Goal: Task Accomplishment & Management: Manage account settings

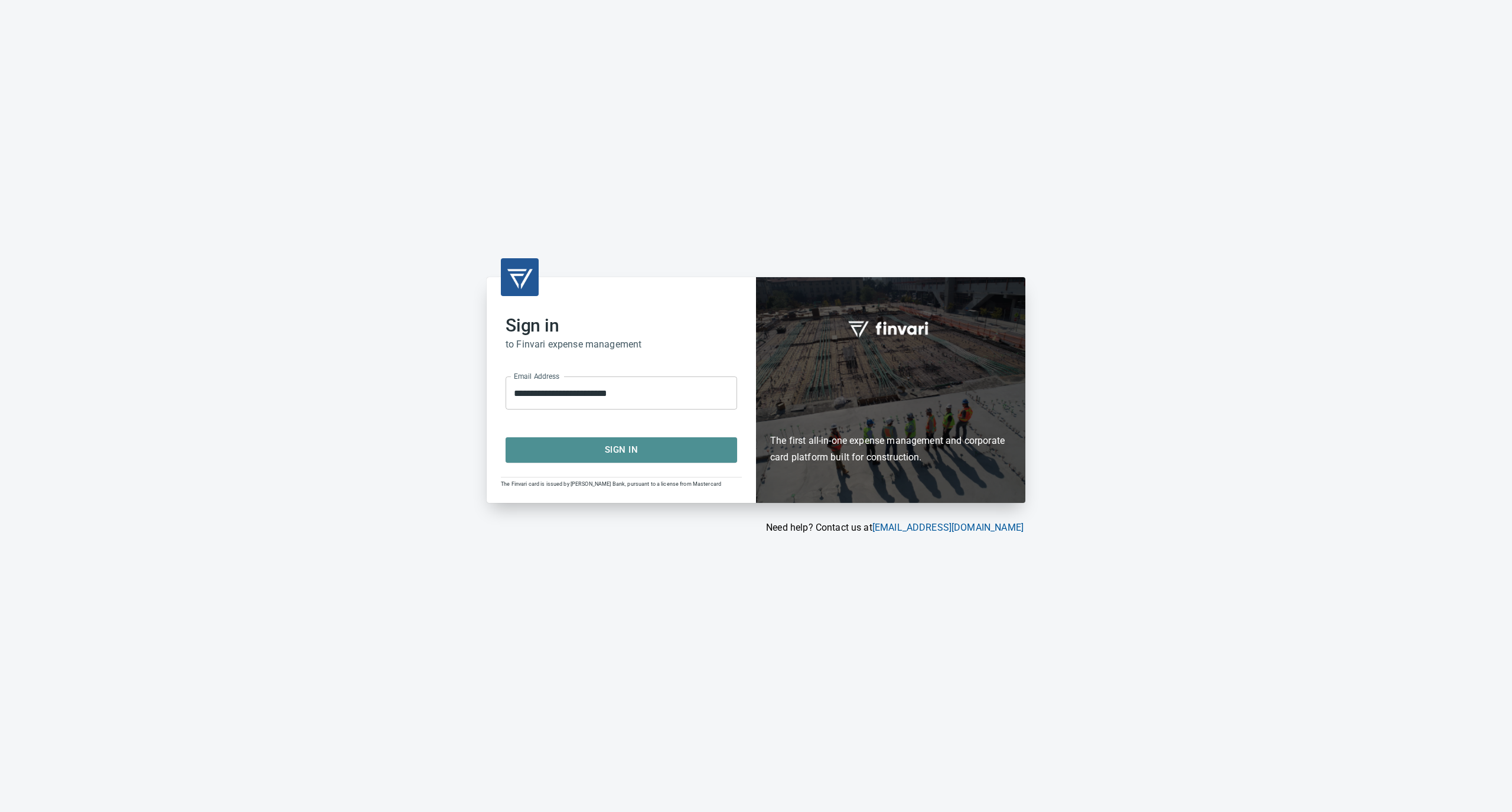
click at [580, 450] on span "Sign In" at bounding box center [621, 450] width 206 height 15
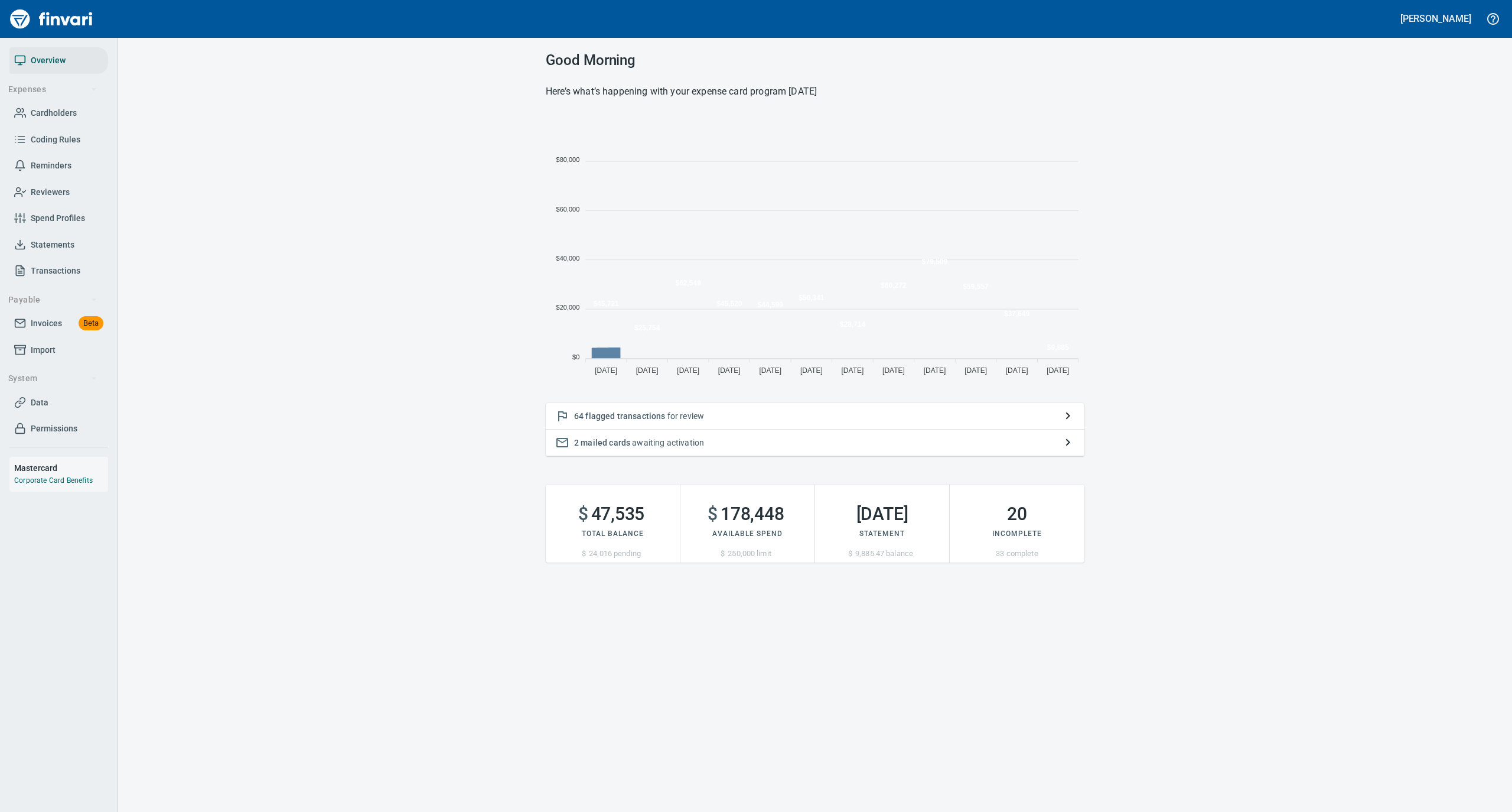
scroll to position [263, 527]
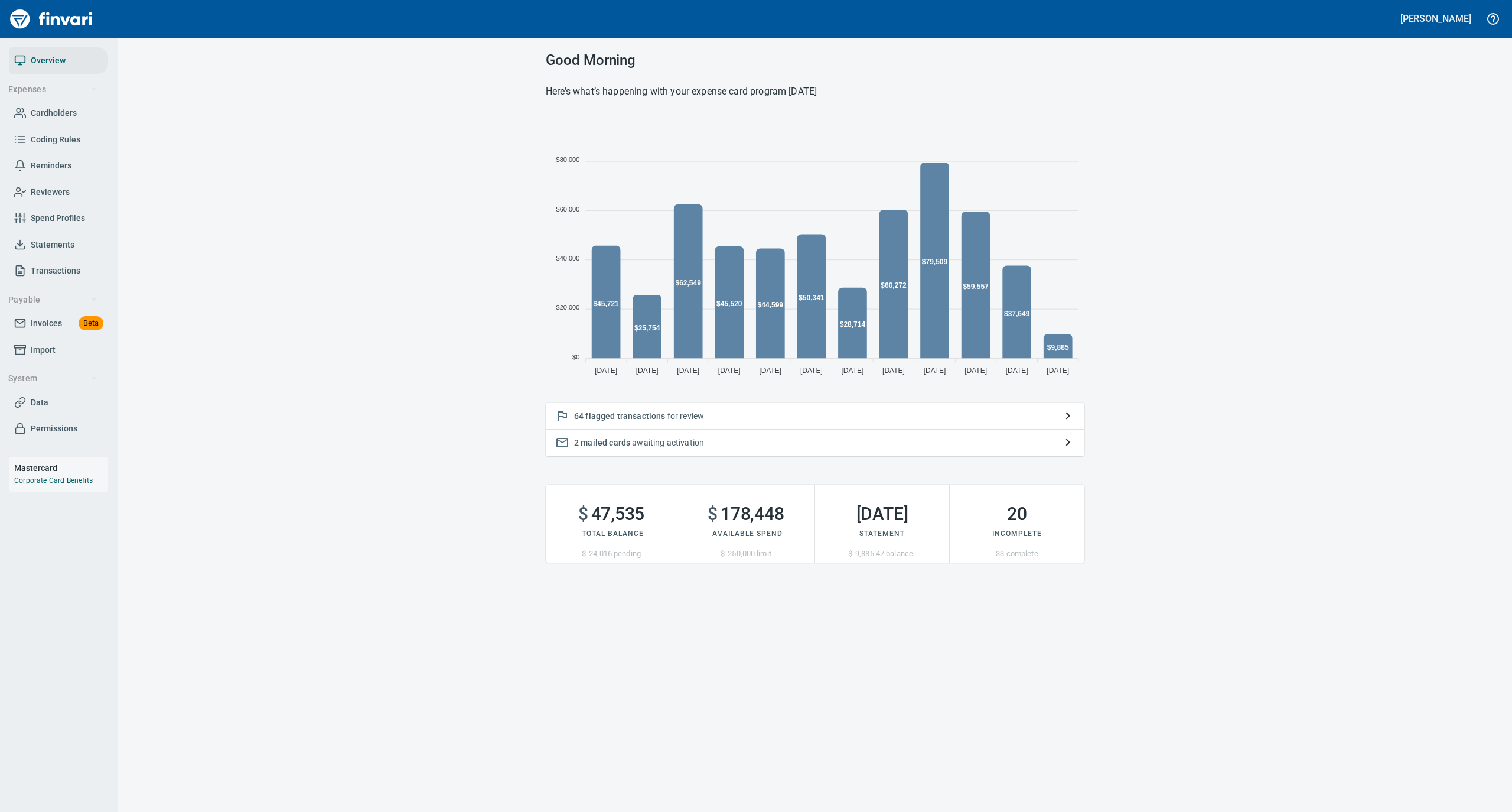
click at [66, 122] on link "Cardholders" at bounding box center [58, 113] width 98 height 27
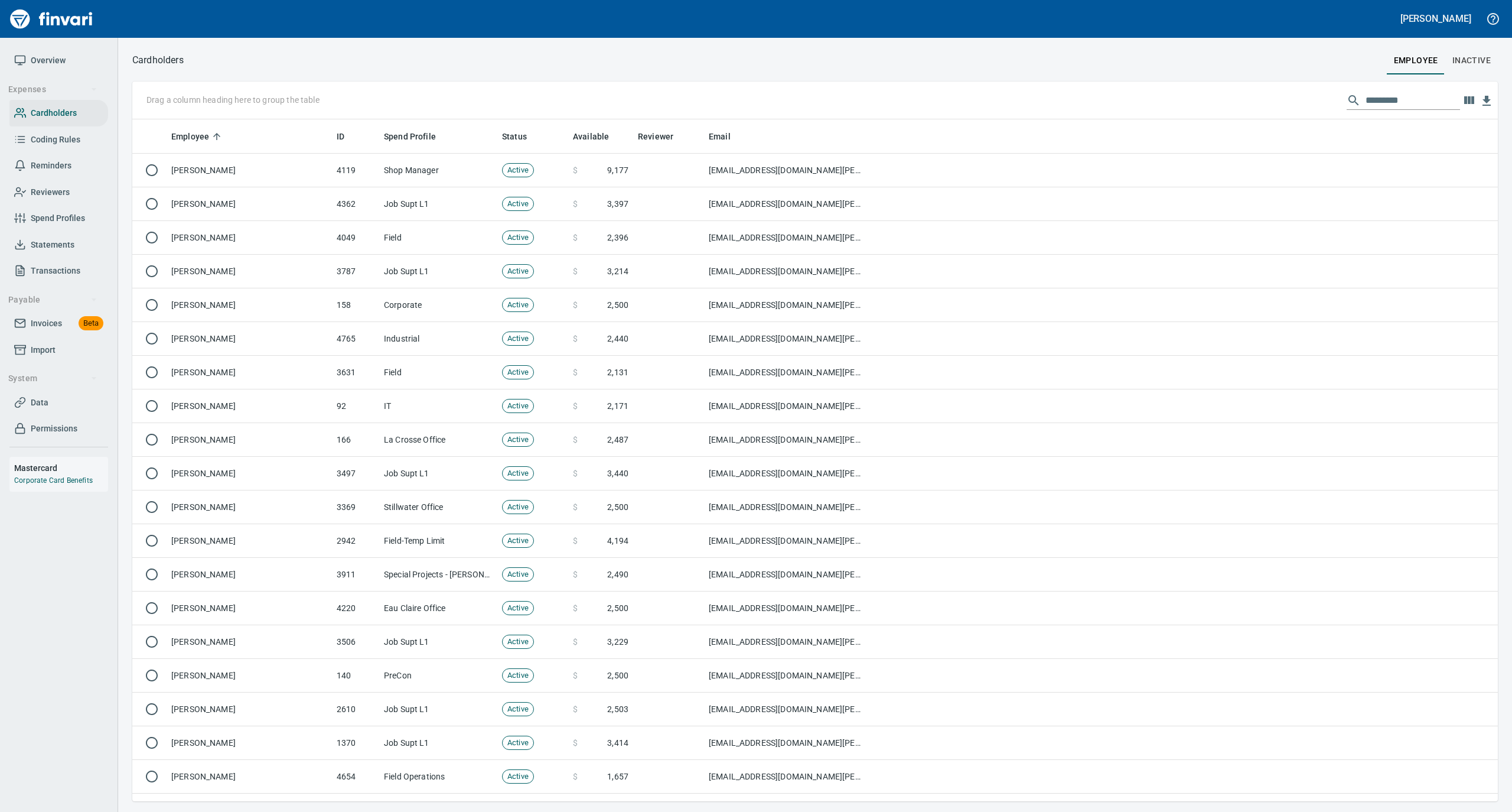
scroll to position [670, 1342]
click at [1390, 100] on input "text" at bounding box center [1413, 100] width 94 height 18
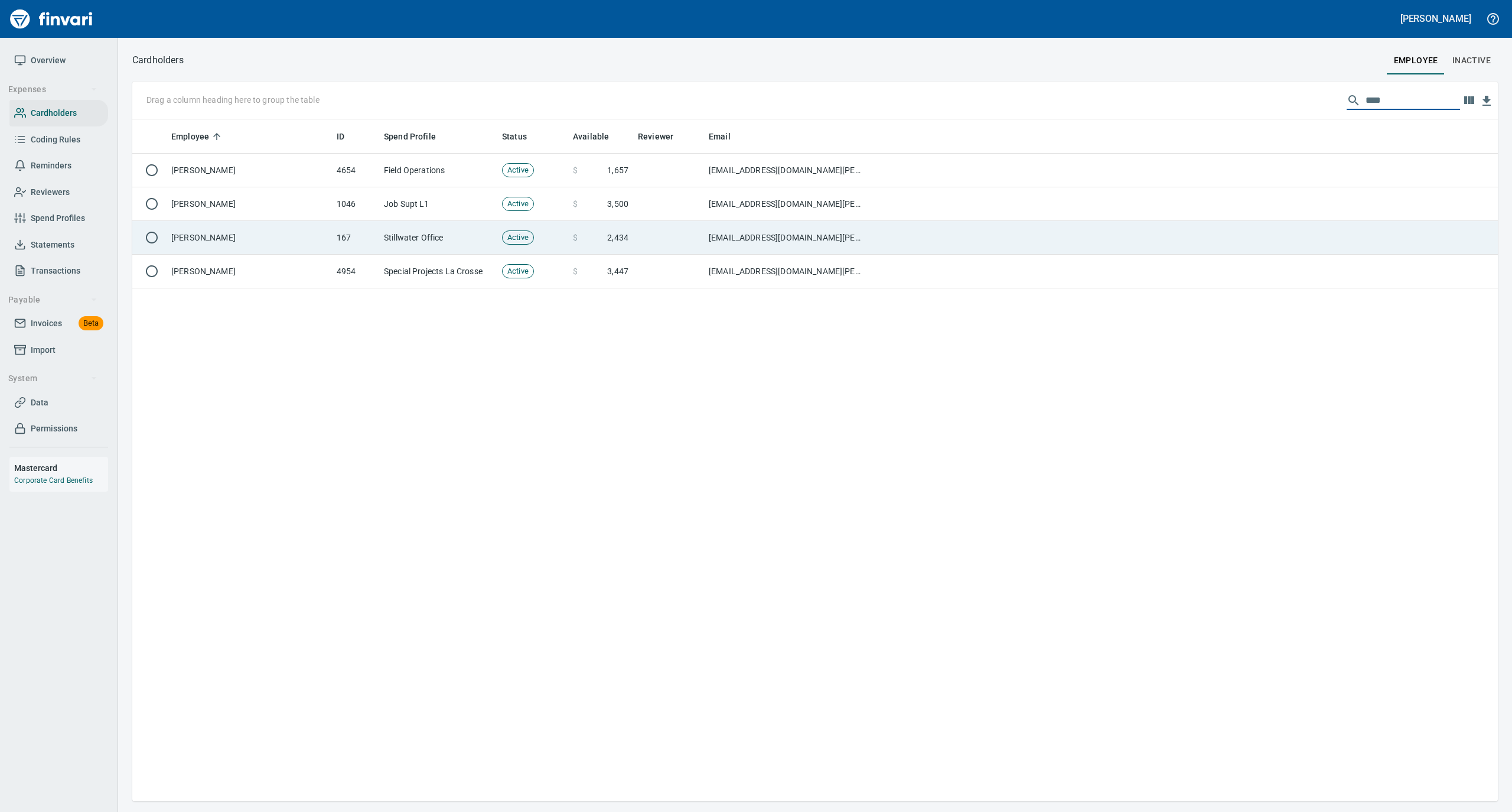
type input "****"
click at [272, 235] on td "[PERSON_NAME]" at bounding box center [249, 238] width 166 height 34
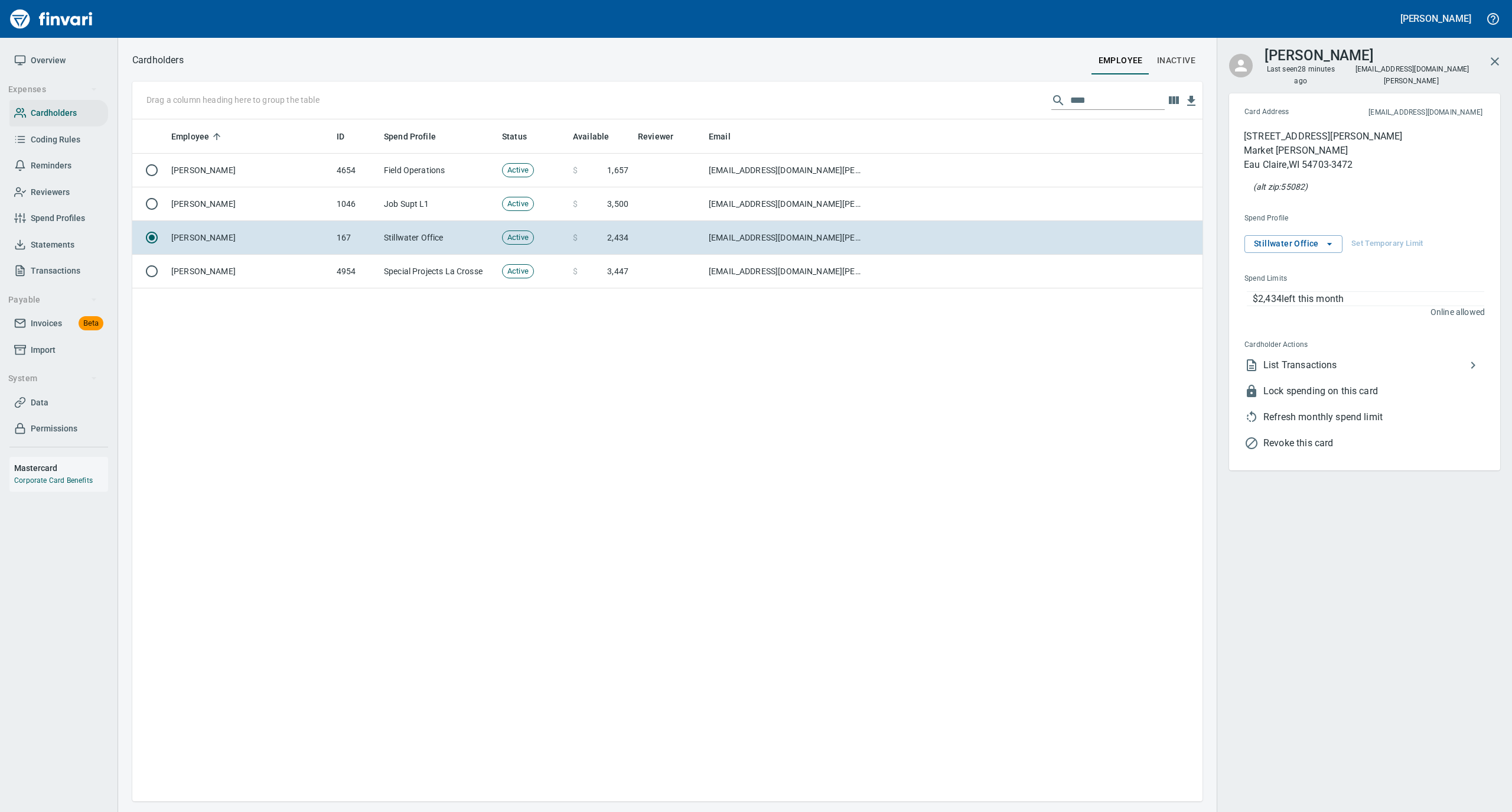
scroll to position [670, 1058]
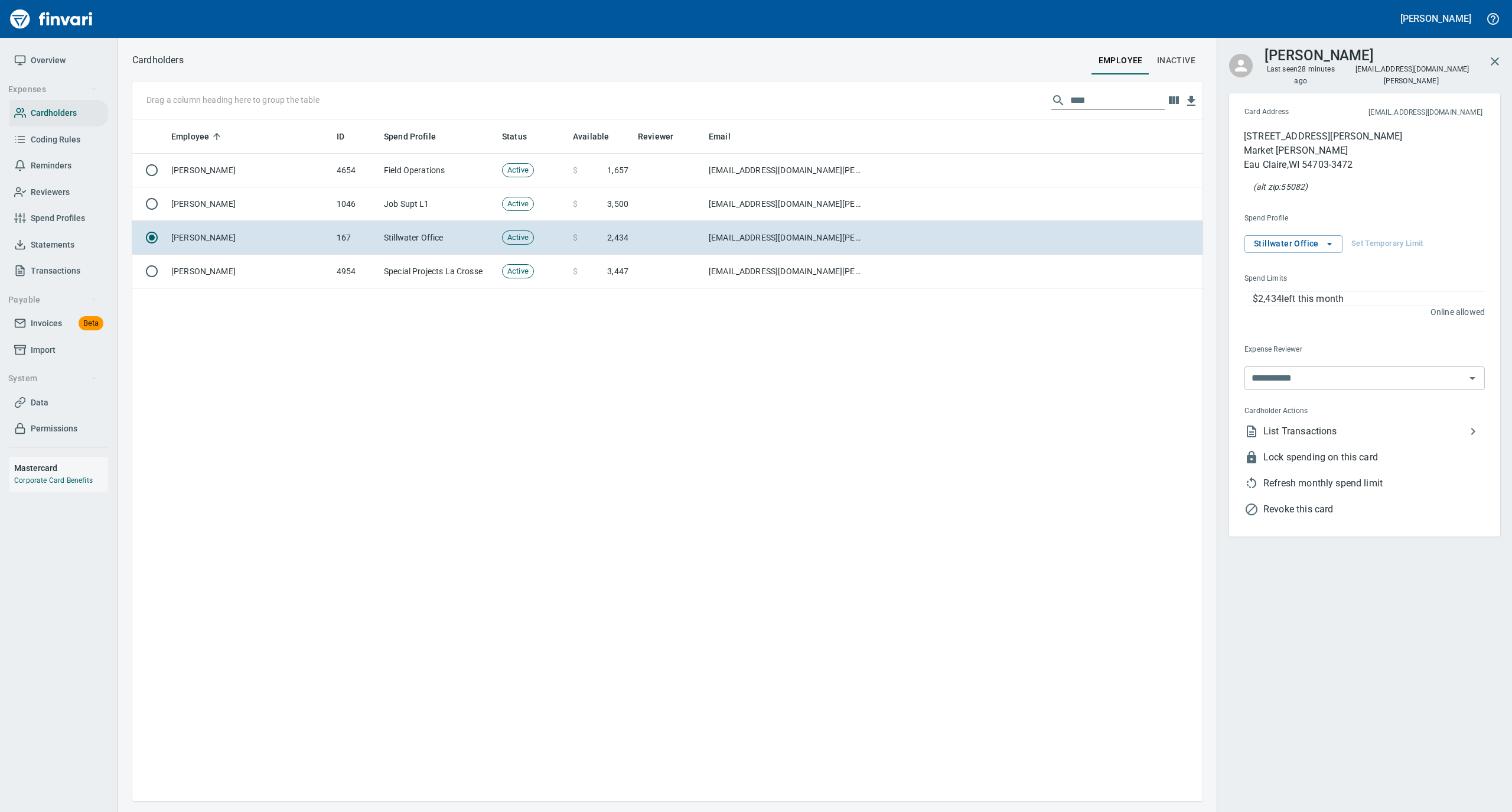
click at [1283, 424] on span "List Transactions" at bounding box center [1364, 431] width 203 height 14
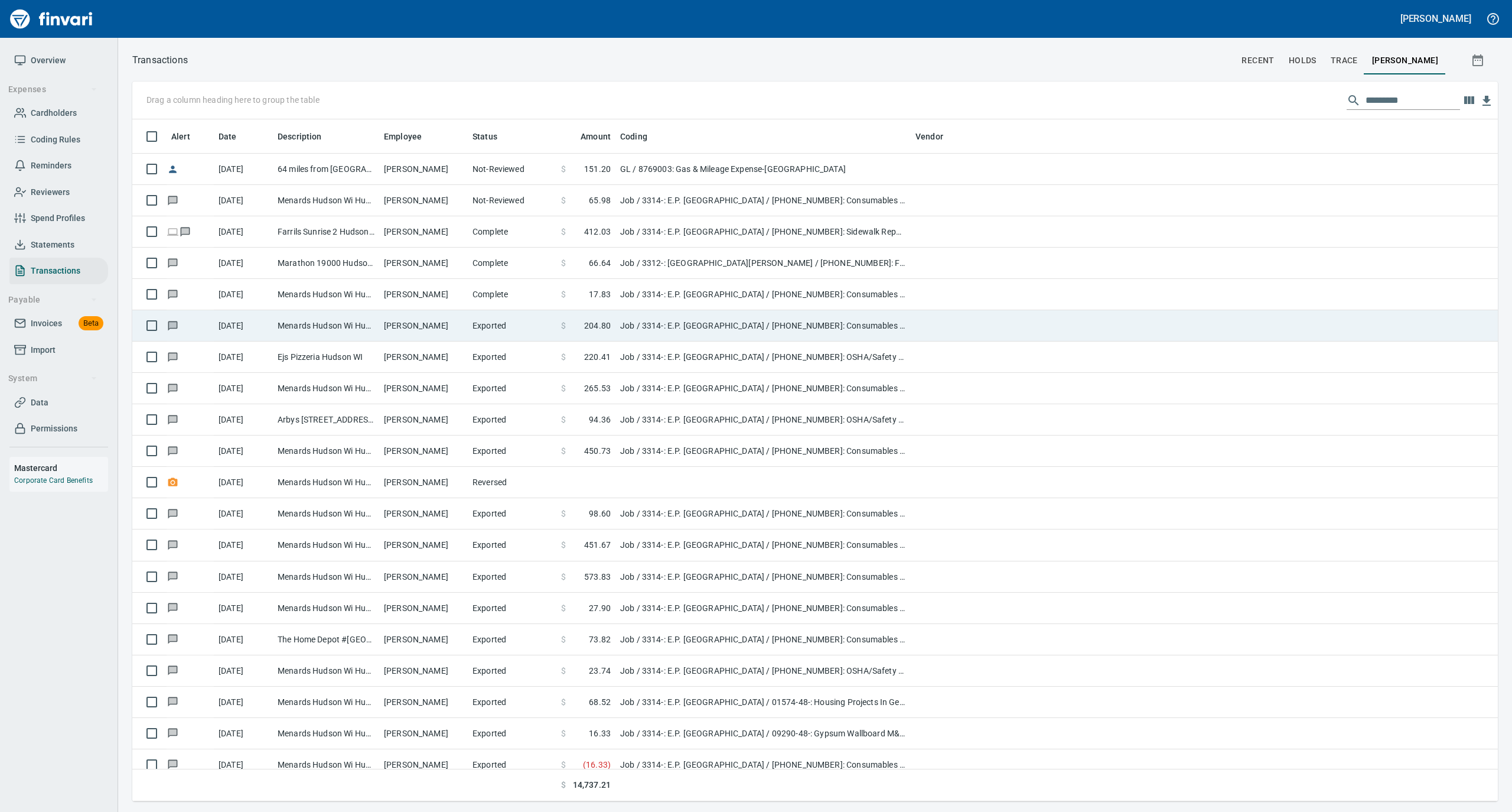
scroll to position [670, 1342]
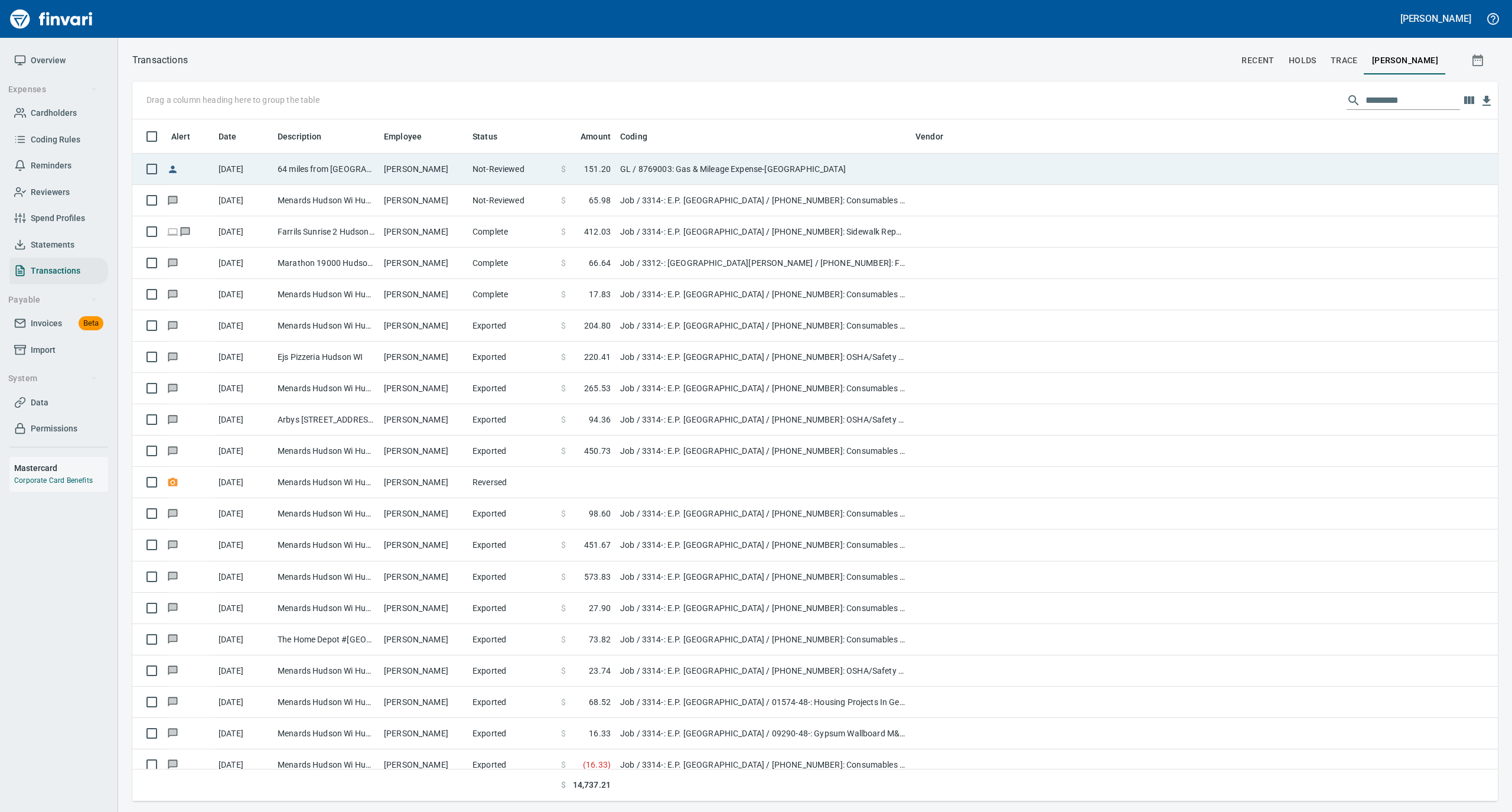
click at [366, 169] on td "64 miles from [GEOGRAPHIC_DATA] to [GEOGRAPHIC_DATA], 152 miles from [GEOGRAPHI…" at bounding box center [326, 169] width 106 height 31
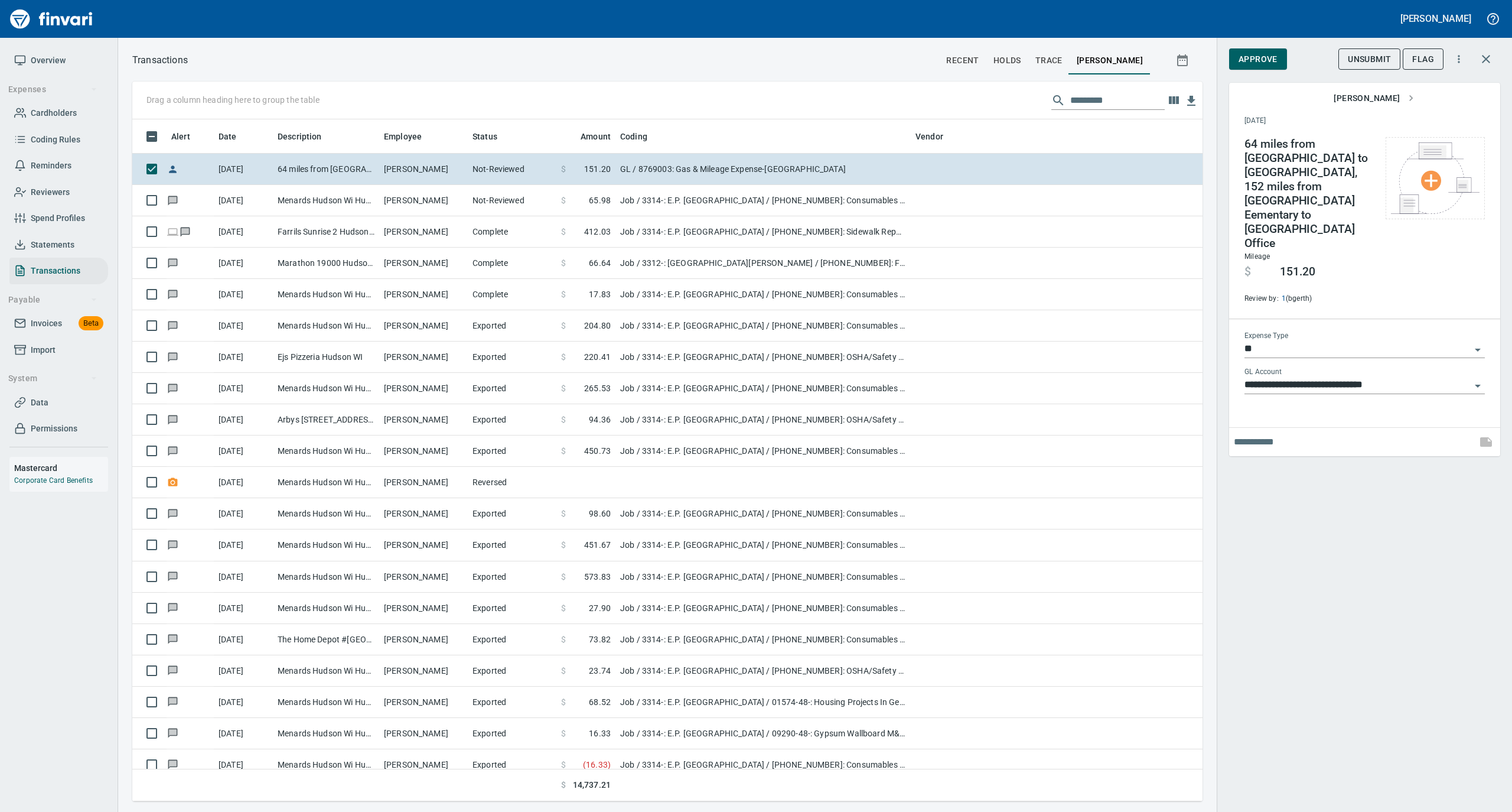
scroll to position [670, 1046]
click at [1369, 57] on span "Unsubmit" at bounding box center [1369, 60] width 43 height 15
click at [1460, 61] on icon "button" at bounding box center [1459, 59] width 12 height 12
click at [1362, 571] on div at bounding box center [756, 406] width 1512 height 812
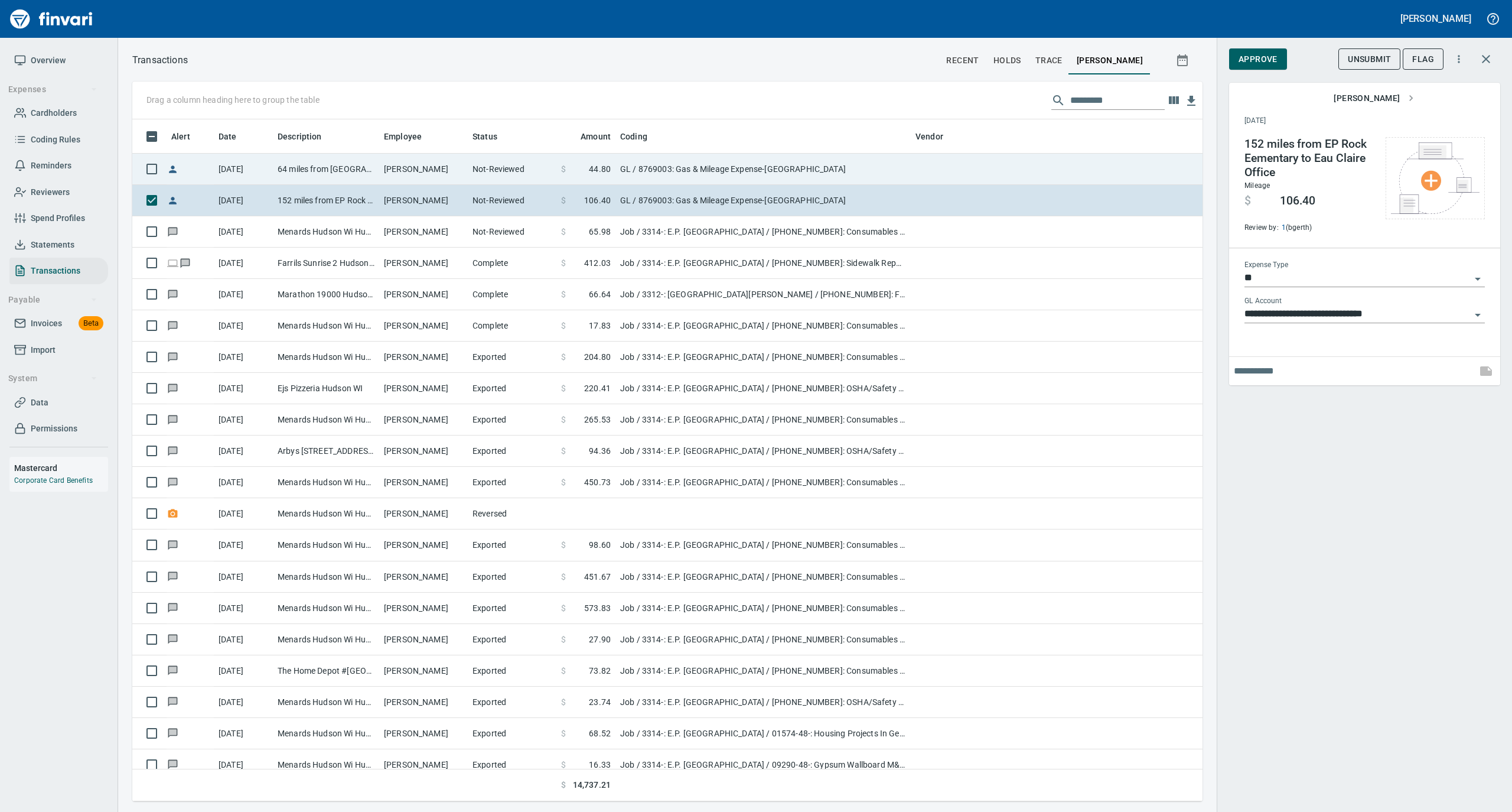
click at [371, 176] on td "64 miles from [GEOGRAPHIC_DATA] to [GEOGRAPHIC_DATA]" at bounding box center [326, 169] width 106 height 31
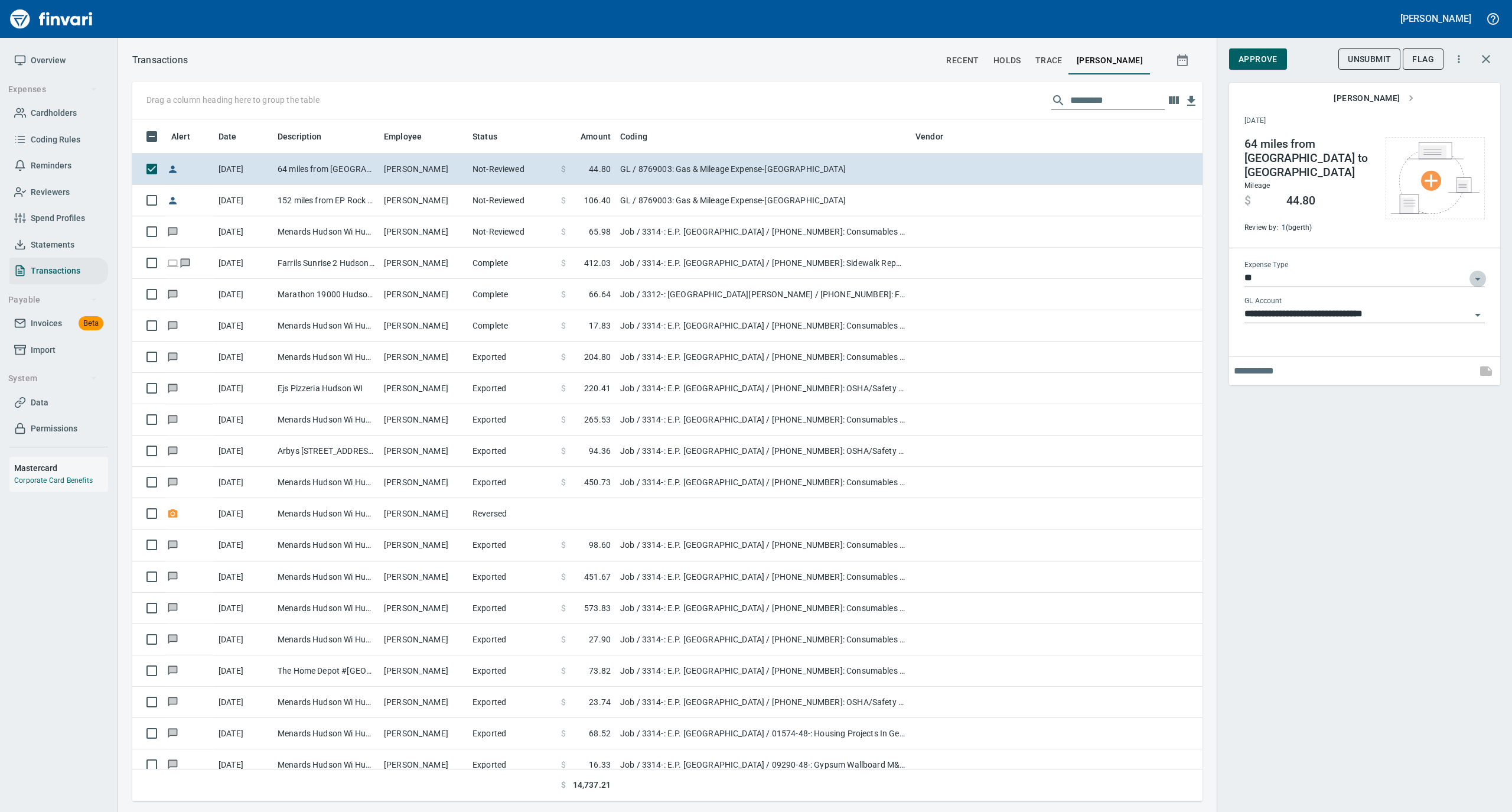
click at [1475, 272] on icon "Open" at bounding box center [1478, 278] width 14 height 14
click at [1290, 355] on li "Job" at bounding box center [1364, 351] width 240 height 29
type input "***"
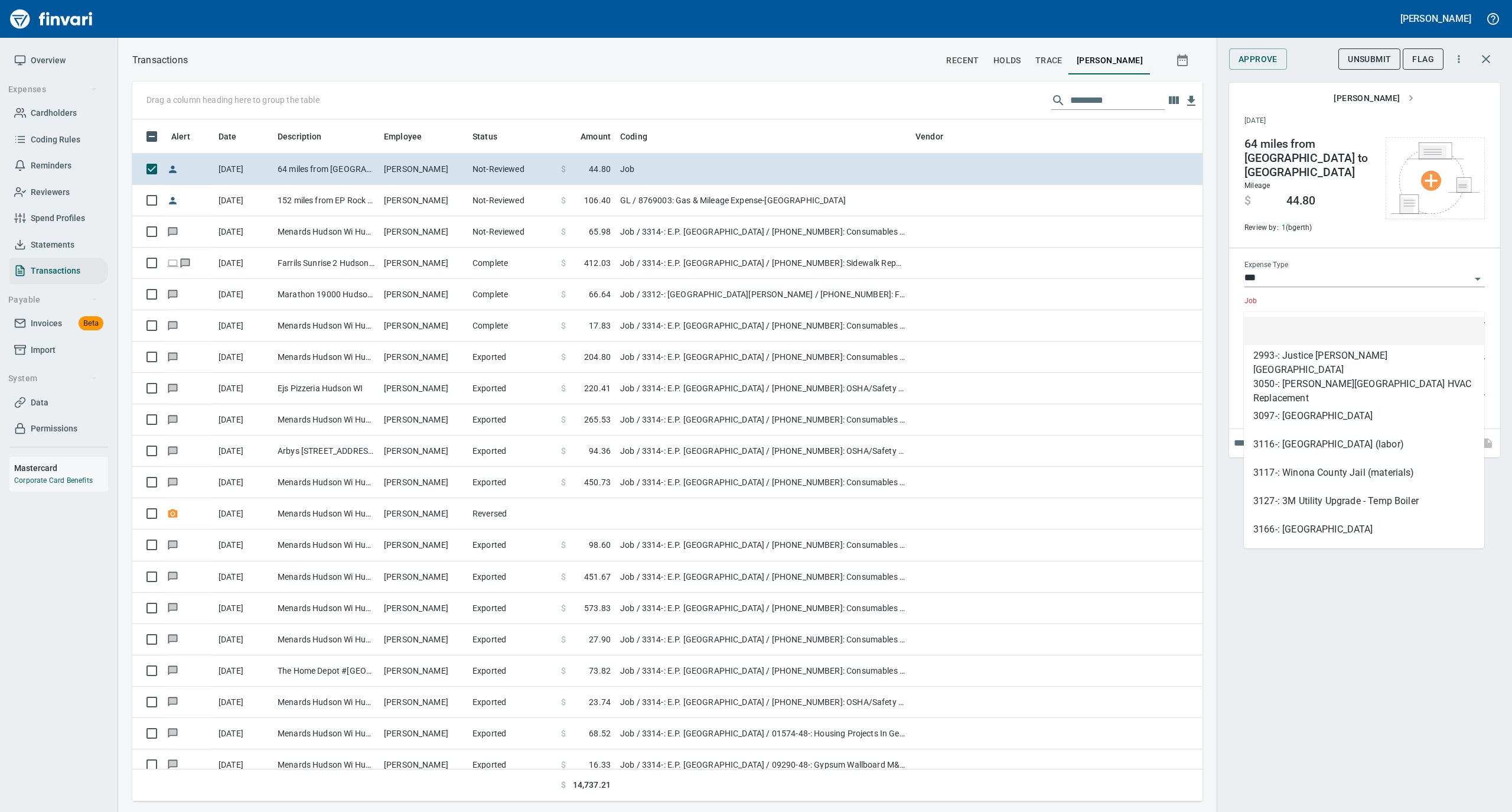
click at [1272, 306] on input "Job" at bounding box center [1357, 314] width 226 height 17
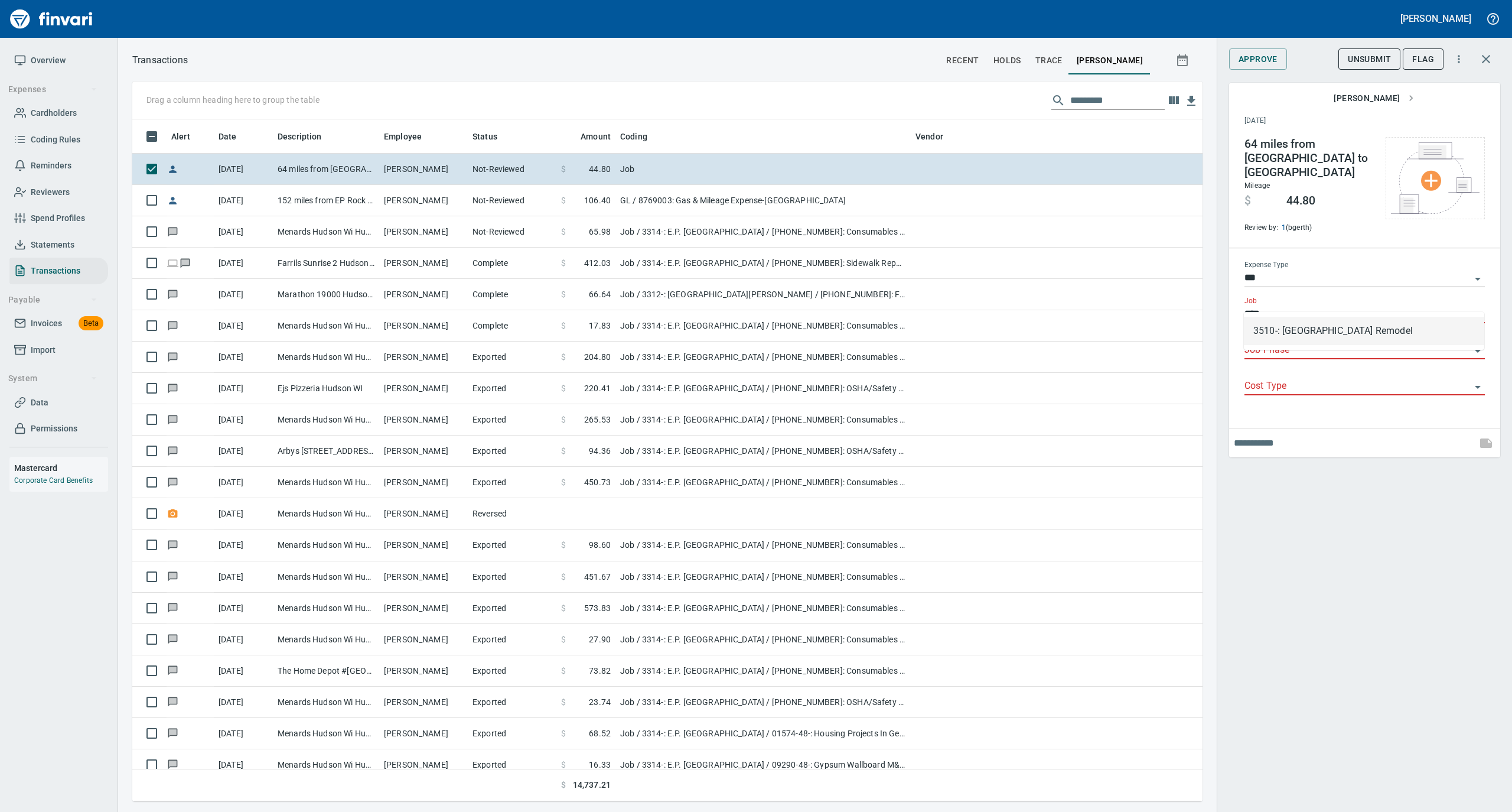
click at [1276, 325] on li "3510-: [GEOGRAPHIC_DATA] Remodel" at bounding box center [1364, 331] width 240 height 29
type input "**********"
click at [1277, 342] on input "Job Phase" at bounding box center [1357, 351] width 226 height 17
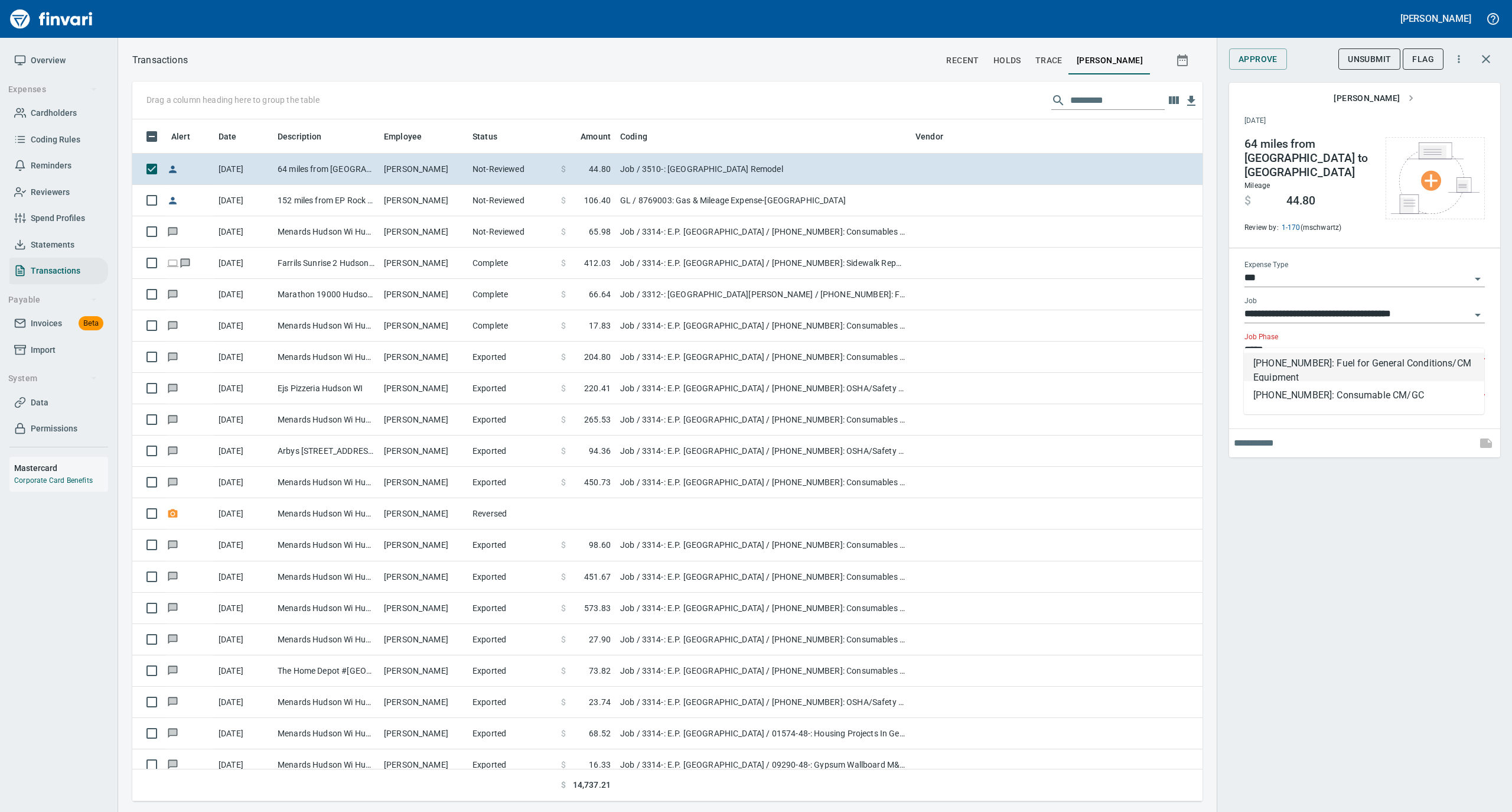
click at [1303, 366] on li "[PHONE_NUMBER]: Fuel for General Conditions/CM Equipment" at bounding box center [1364, 367] width 240 height 29
type input "**********"
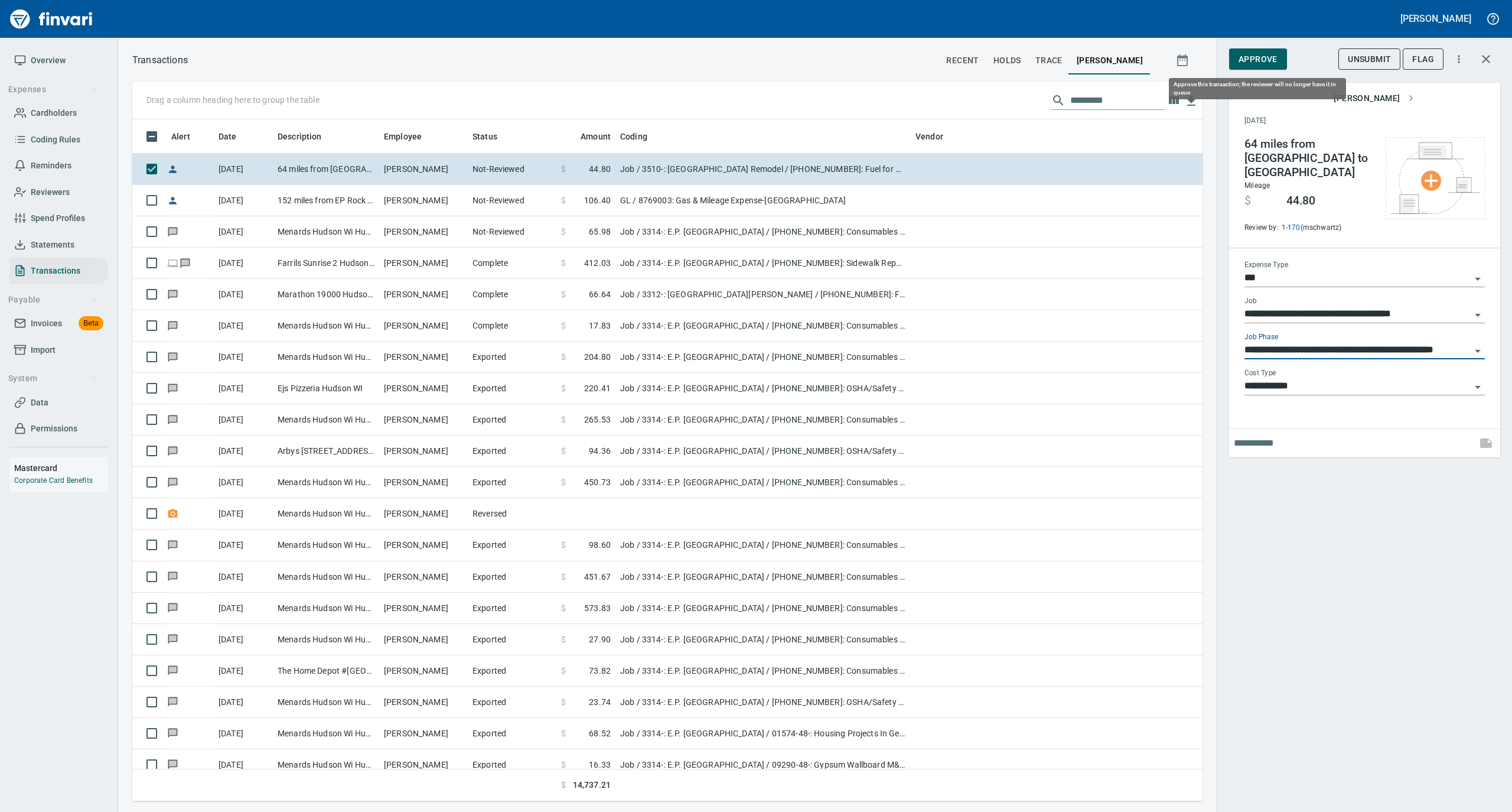
type input "**********"
click at [1259, 59] on span "Approve" at bounding box center [1258, 60] width 39 height 15
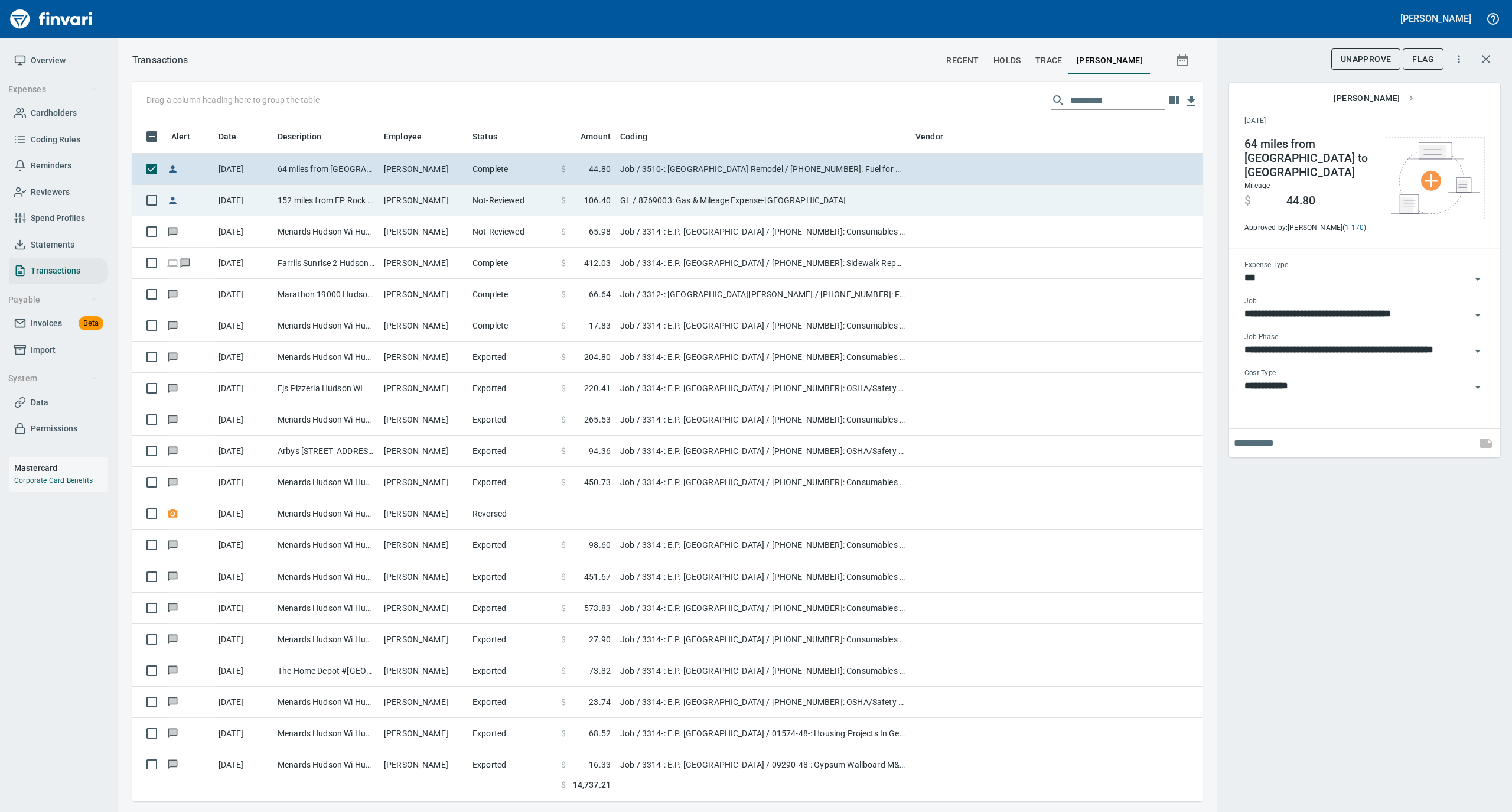
click at [420, 196] on td "[PERSON_NAME]" at bounding box center [423, 200] width 88 height 31
type input "**"
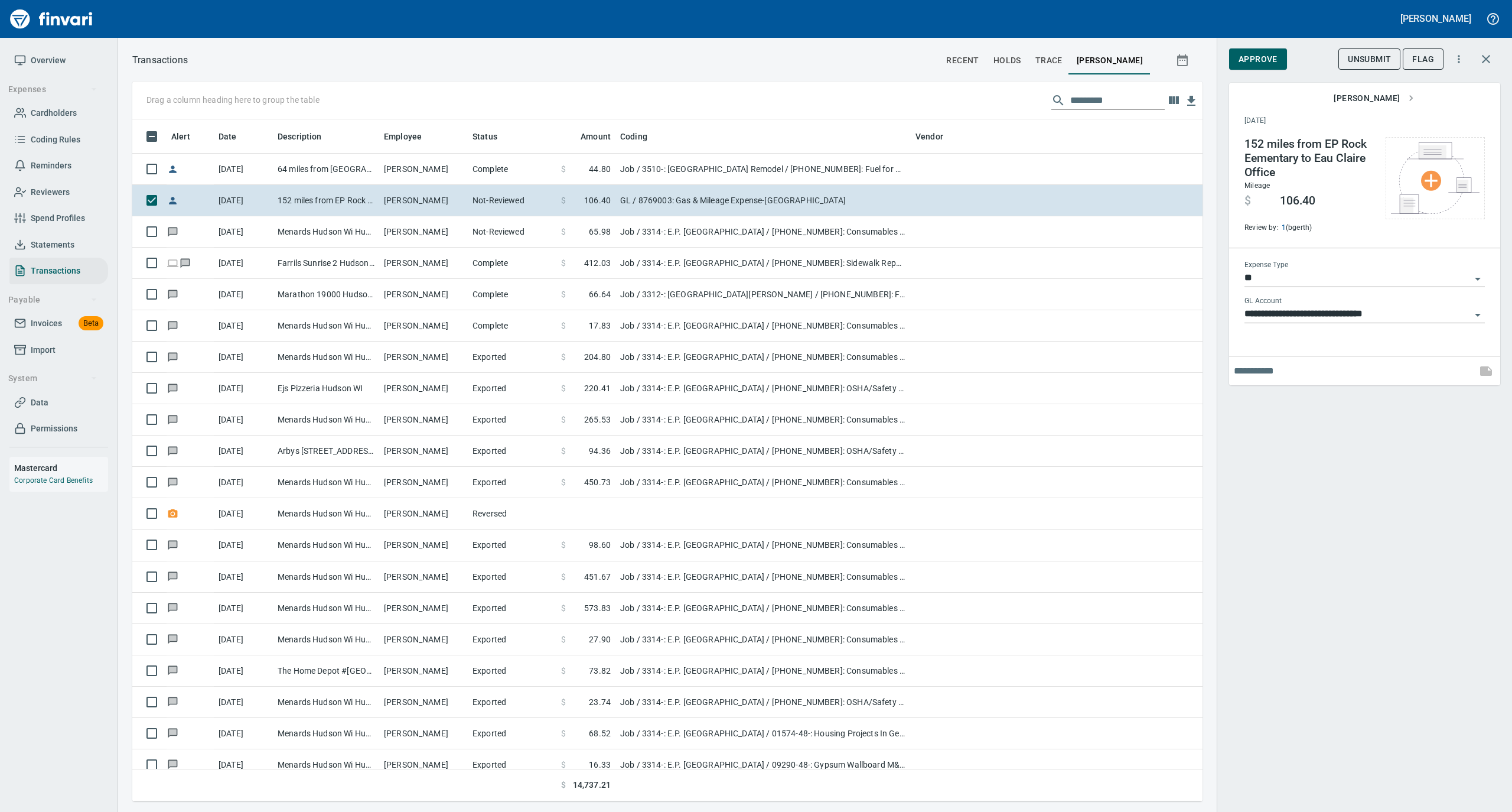
scroll to position [670, 1046]
click at [1267, 61] on span "Approve" at bounding box center [1258, 60] width 39 height 15
click at [53, 53] on span "Overview" at bounding box center [48, 61] width 34 height 15
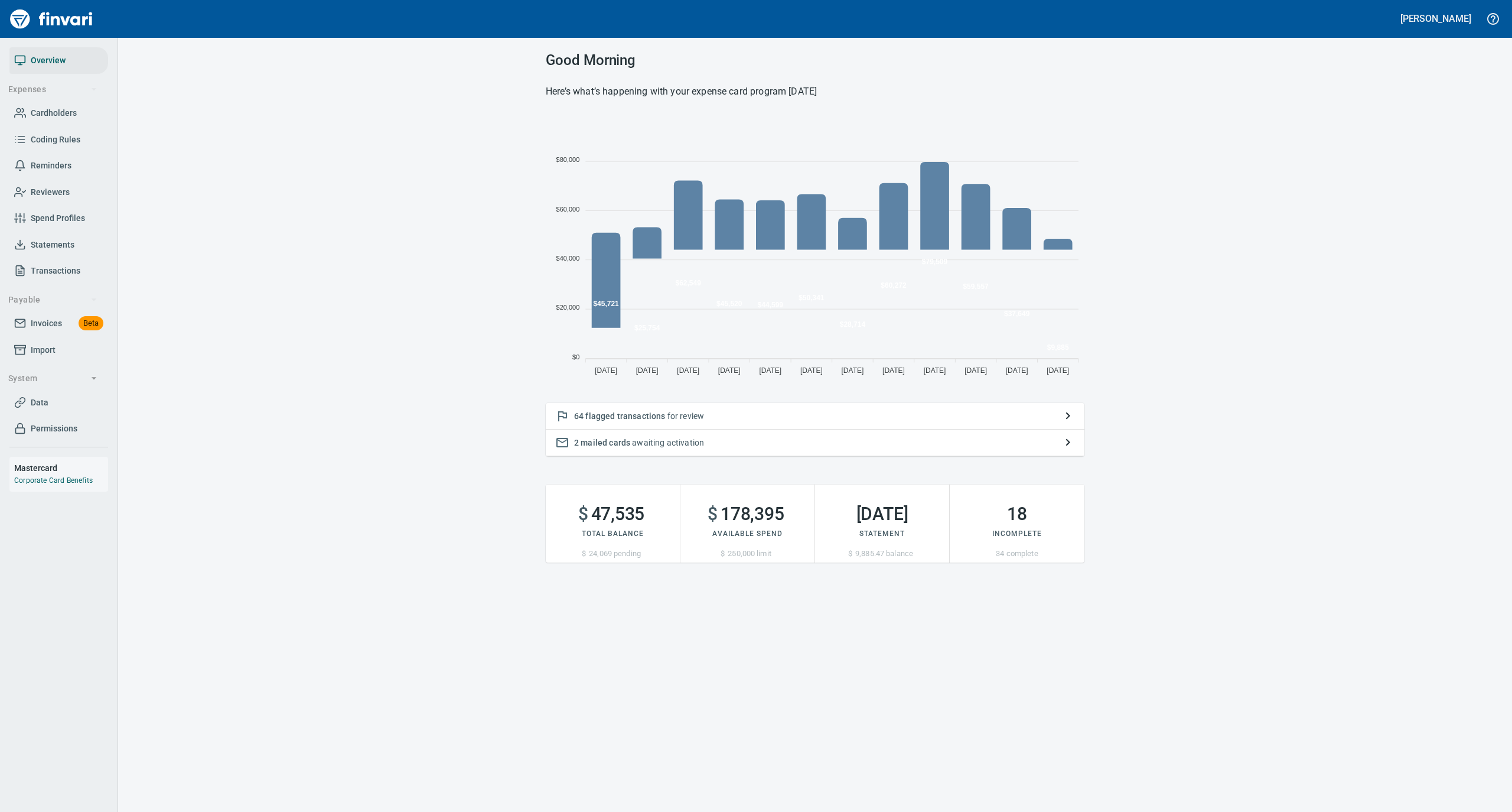
scroll to position [263, 527]
